Goal: Download file/media

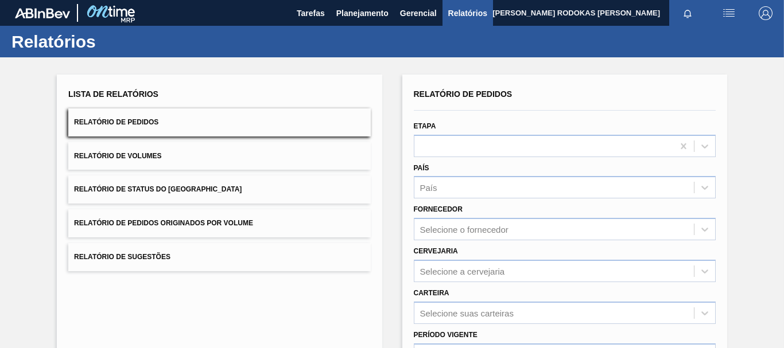
scroll to position [57, 0]
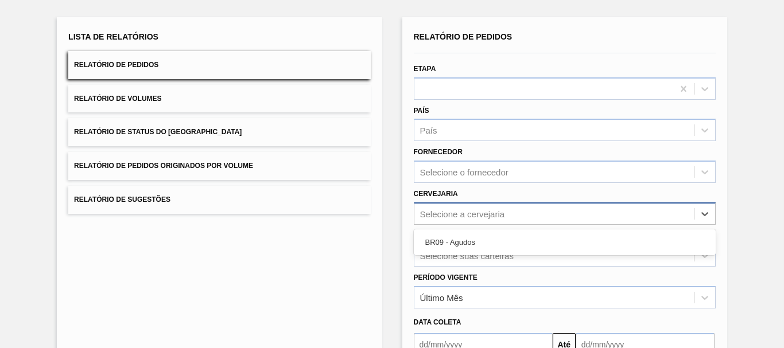
click at [445, 210] on div "Selecione a cervejaria" at bounding box center [462, 214] width 85 height 10
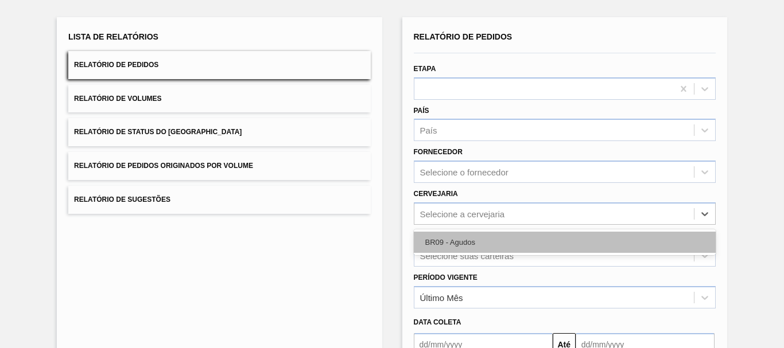
click at [438, 238] on div "BR09 - Agudos" at bounding box center [565, 242] width 302 height 21
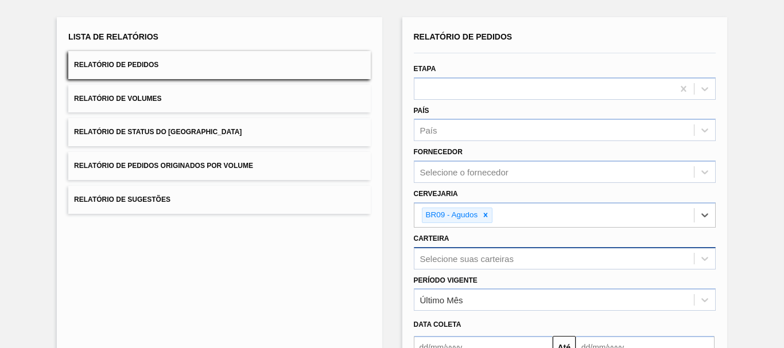
click at [437, 261] on div "Selecione suas carteiras" at bounding box center [565, 258] width 302 height 22
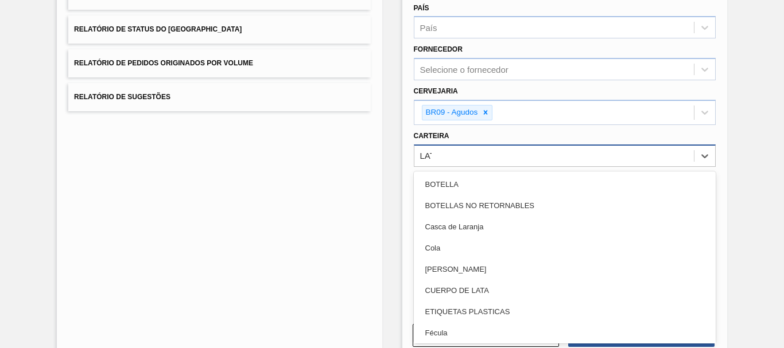
type input "LATA"
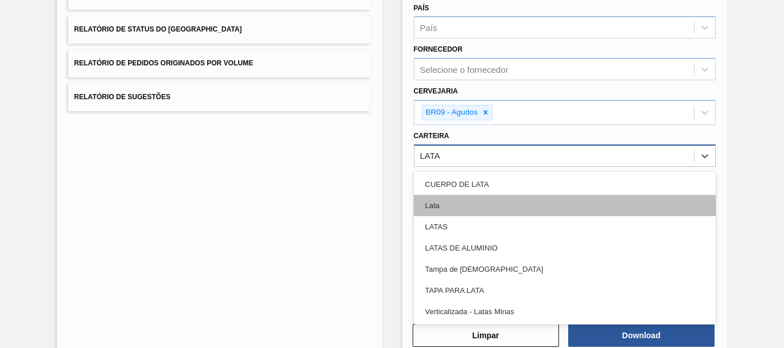
click at [444, 208] on div "Lata" at bounding box center [565, 205] width 302 height 21
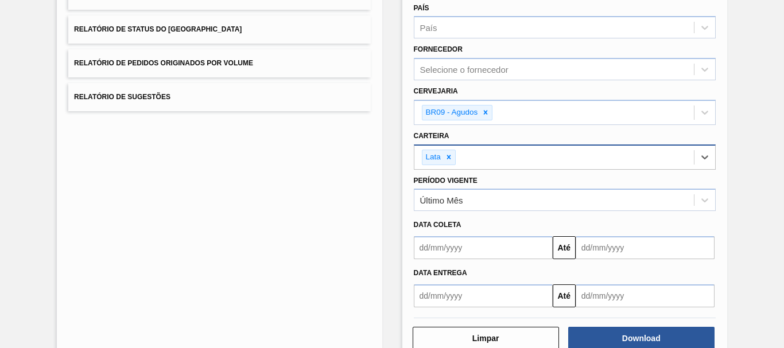
scroll to position [189, 0]
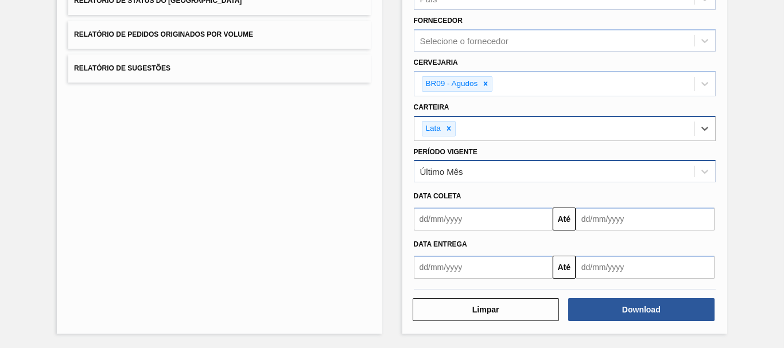
click at [486, 169] on div "Último Mês" at bounding box center [554, 172] width 280 height 17
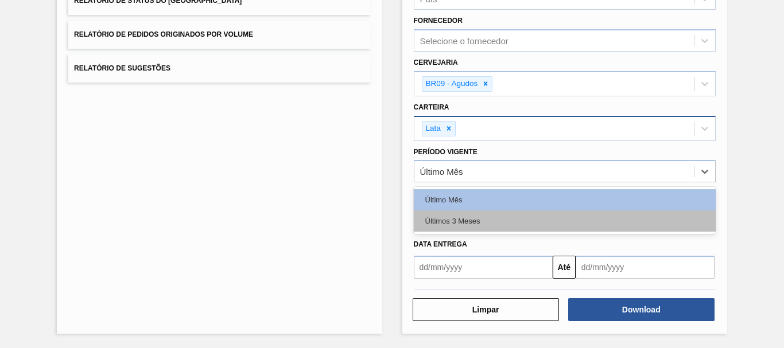
click at [477, 218] on div "Últimos 3 Meses" at bounding box center [565, 221] width 302 height 21
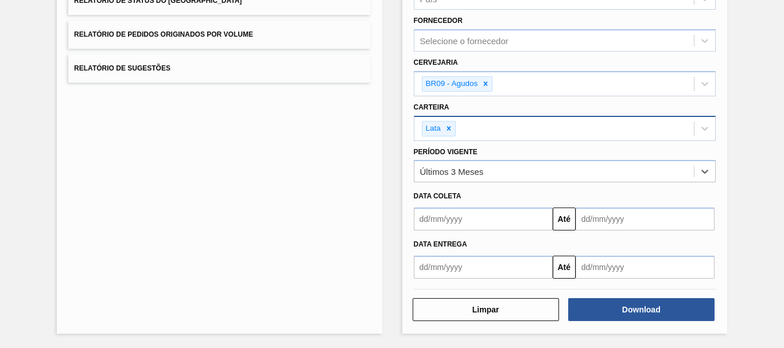
click at [481, 229] on input "text" at bounding box center [483, 219] width 139 height 23
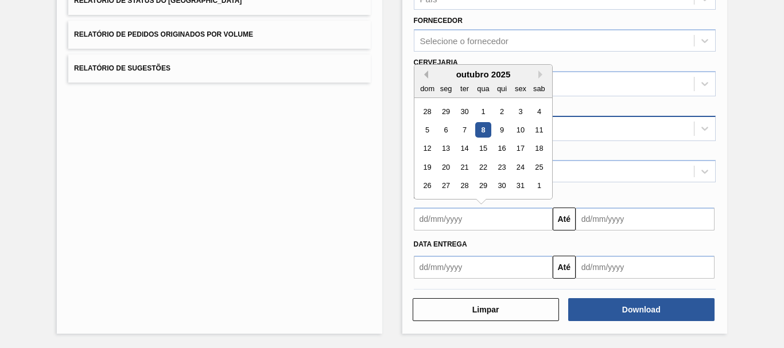
click at [423, 73] on button "Previous Month" at bounding box center [424, 75] width 8 height 8
click at [449, 147] on div "15" at bounding box center [446, 149] width 16 height 16
type input "[DATE]"
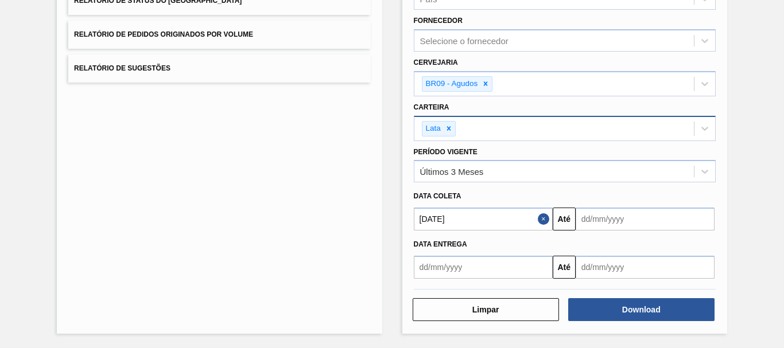
click at [587, 221] on input "text" at bounding box center [645, 219] width 139 height 23
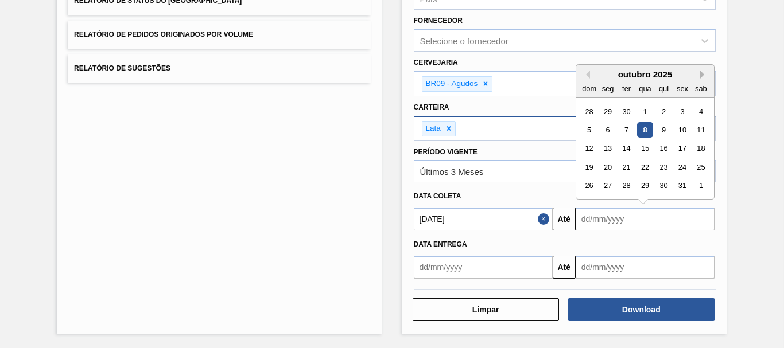
click at [701, 76] on button "Next Month" at bounding box center [704, 75] width 8 height 8
click at [698, 203] on div "6" at bounding box center [702, 205] width 16 height 16
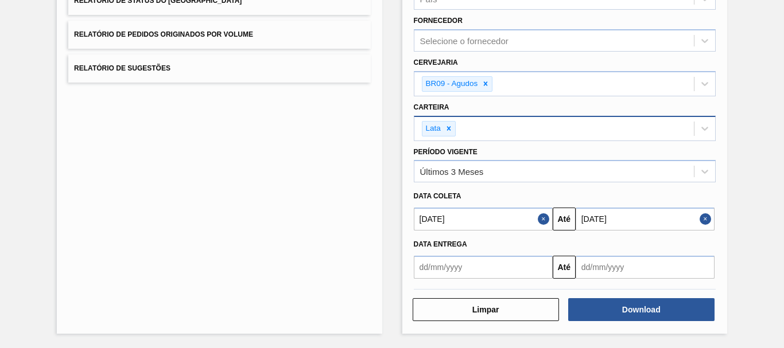
type input "[DATE]"
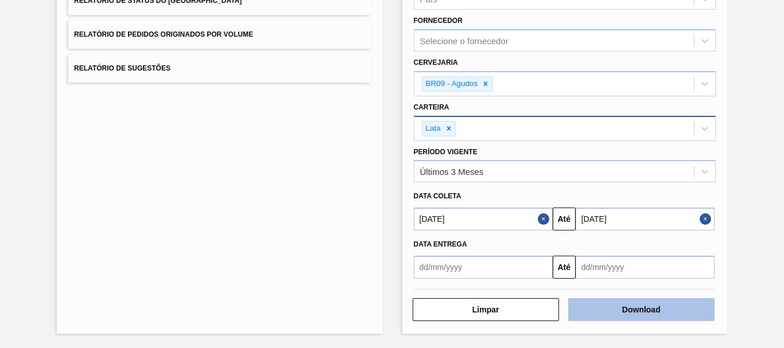
click at [657, 311] on button "Download" at bounding box center [641, 310] width 146 height 23
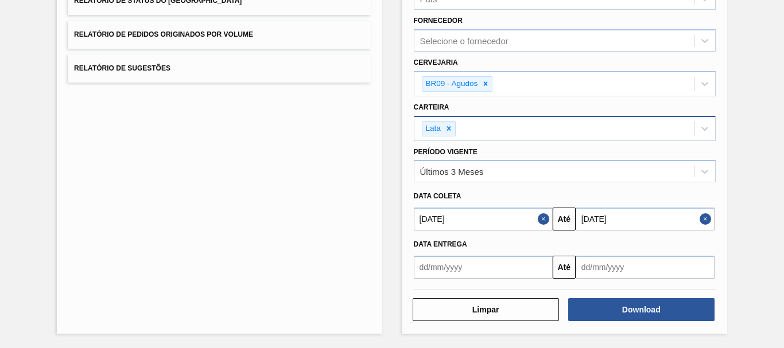
click at [547, 222] on button "Close" at bounding box center [545, 219] width 15 height 23
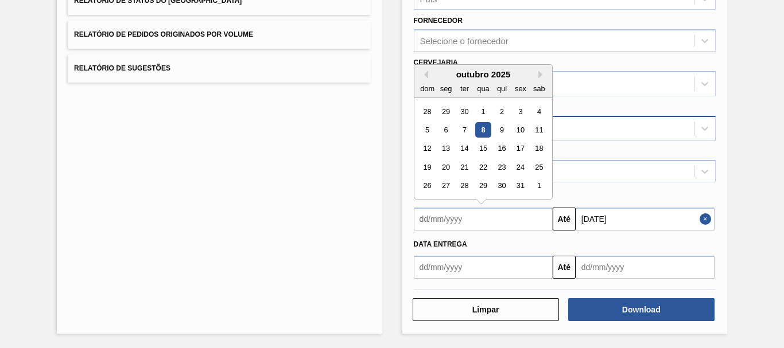
click at [536, 216] on input "text" at bounding box center [483, 219] width 139 height 23
click at [429, 81] on div "dom" at bounding box center [428, 89] width 16 height 16
click at [429, 79] on div "outubro 2025" at bounding box center [483, 74] width 138 height 10
click at [428, 75] on div "outubro 2025" at bounding box center [483, 74] width 138 height 10
click at [427, 75] on div "Previous Month Next Month outubro 2025 dom seg ter qua qui sex sab 28 29 30 1 2…" at bounding box center [483, 131] width 139 height 135
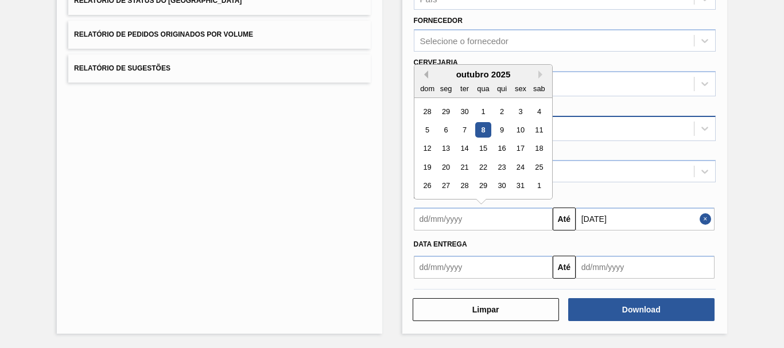
click at [426, 75] on button "Previous Month" at bounding box center [424, 75] width 8 height 8
click at [513, 106] on div "1" at bounding box center [521, 112] width 16 height 16
type input "[DATE]"
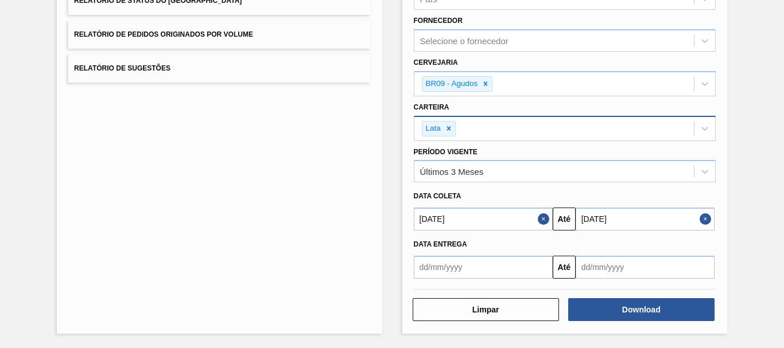
click at [700, 224] on button "Close" at bounding box center [707, 219] width 15 height 23
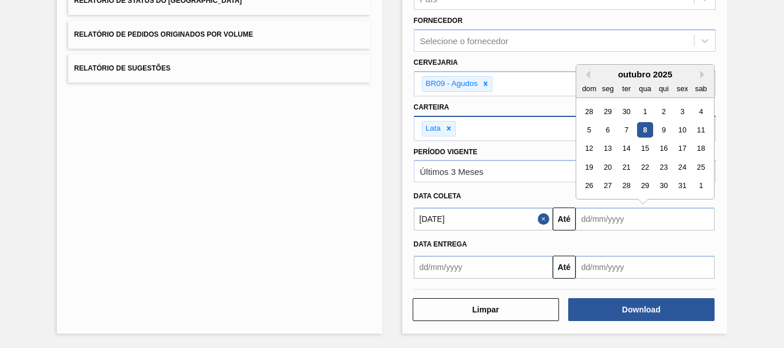
click at [685, 222] on input "text" at bounding box center [645, 219] width 139 height 23
click at [649, 107] on div "1" at bounding box center [645, 112] width 16 height 16
type input "[DATE]"
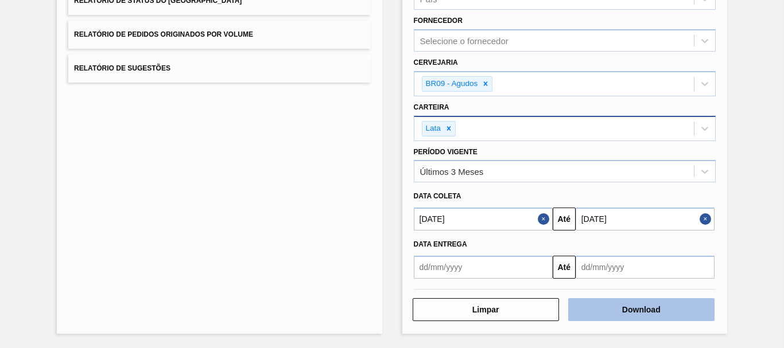
click at [633, 313] on button "Download" at bounding box center [641, 310] width 146 height 23
